Goal: Task Accomplishment & Management: Manage account settings

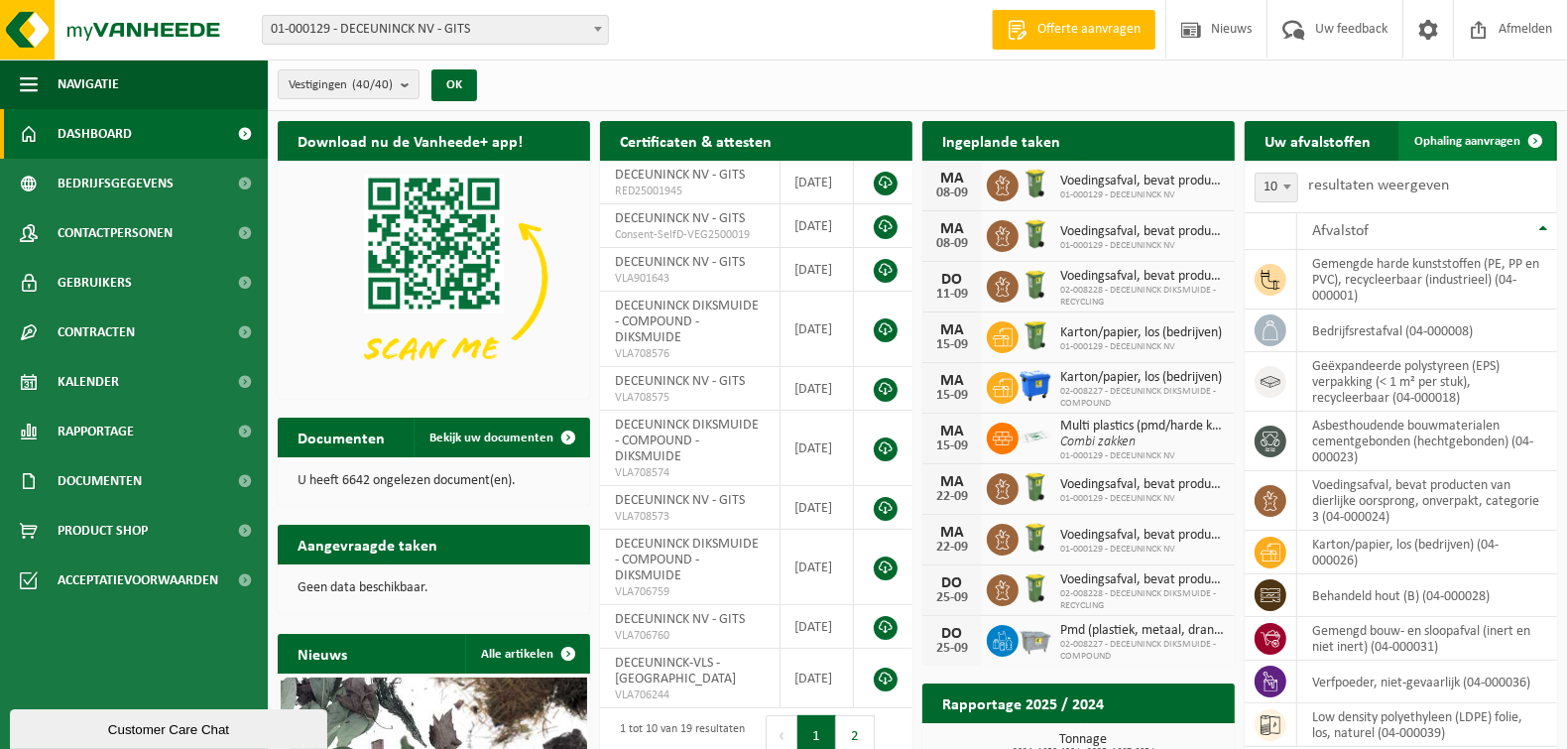
click at [1484, 143] on span "Ophaling aanvragen" at bounding box center [1467, 141] width 106 height 13
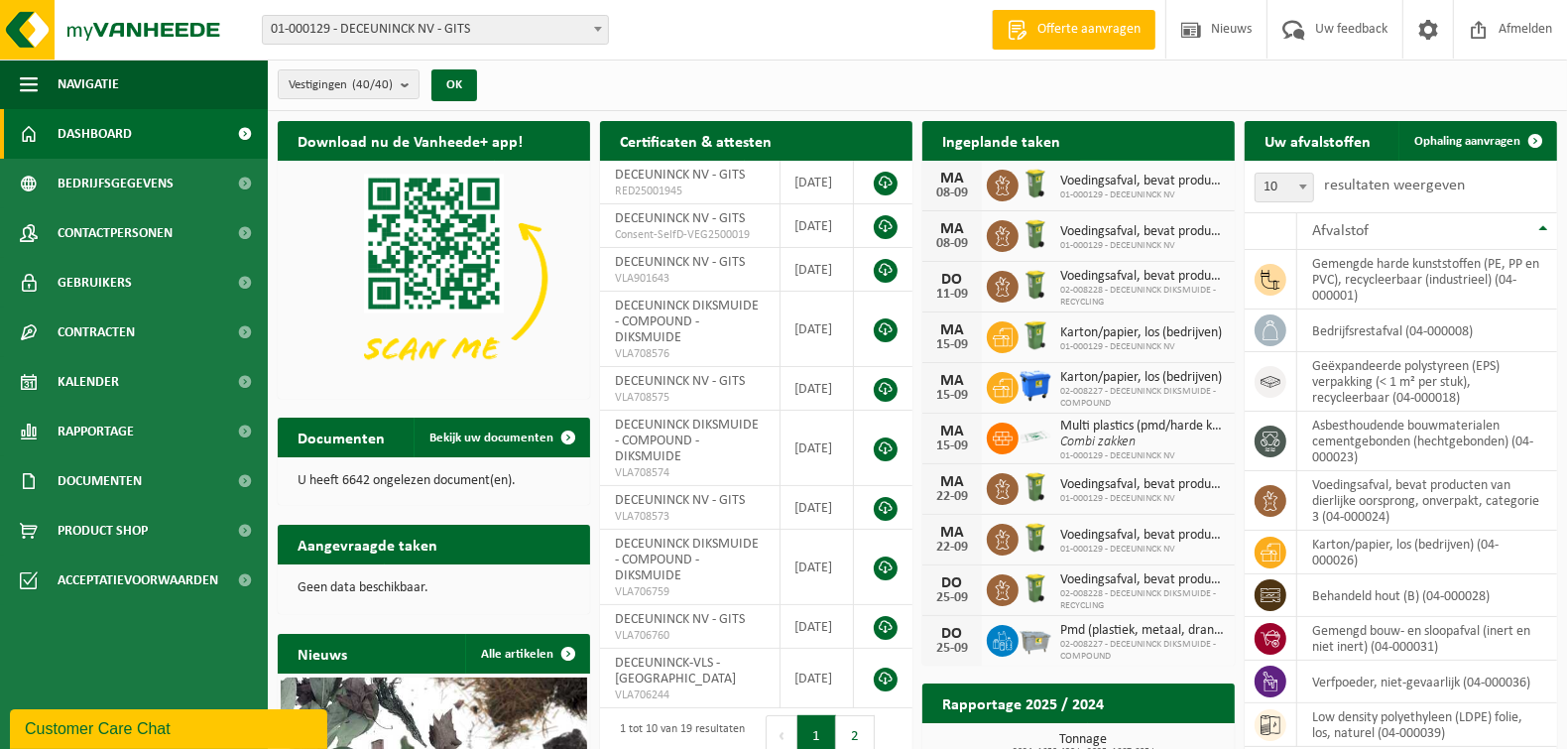
click at [1134, 160] on link "Bekijk uw kalender" at bounding box center [1156, 180] width 153 height 40
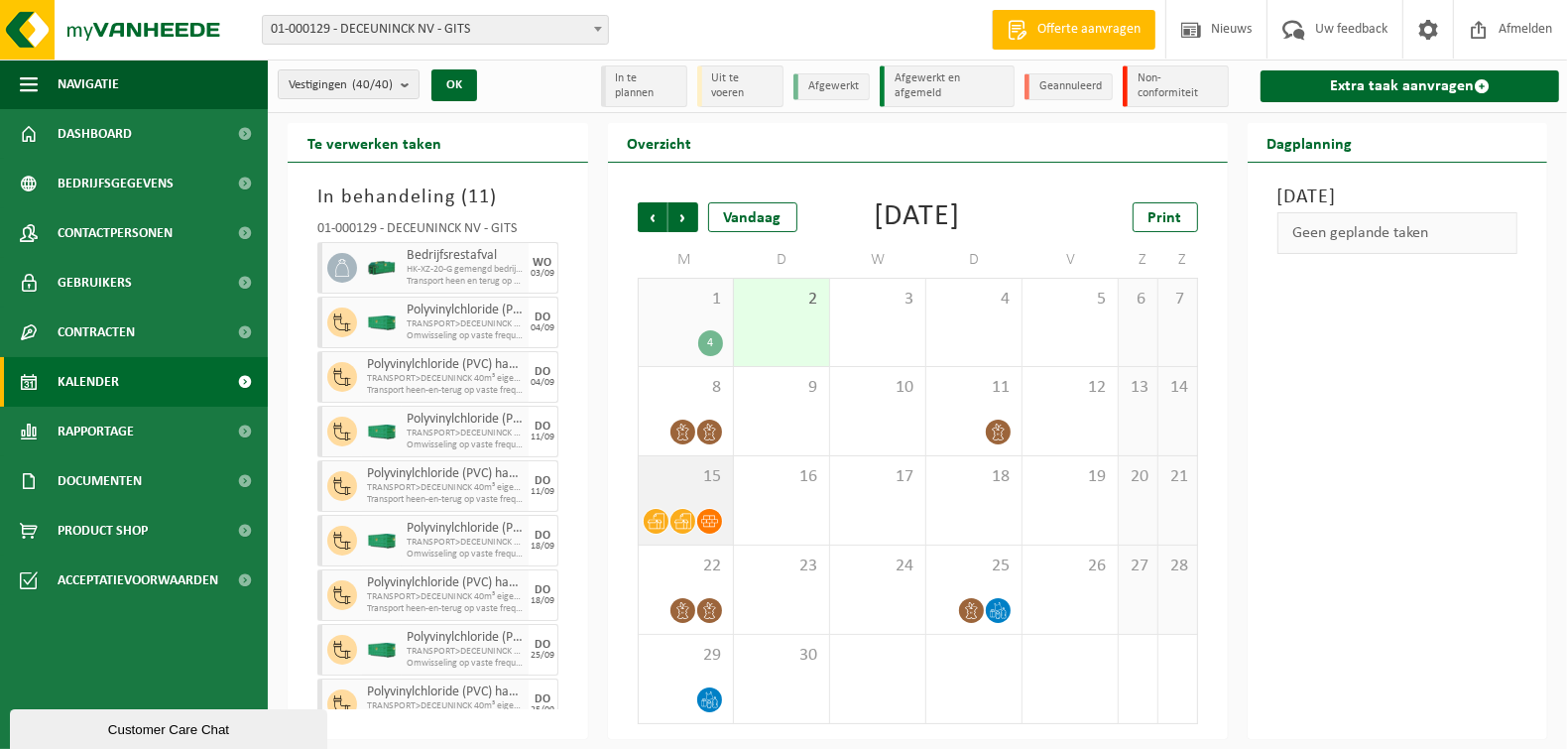
click at [695, 534] on div at bounding box center [686, 521] width 74 height 27
